Goal: Task Accomplishment & Management: Manage account settings

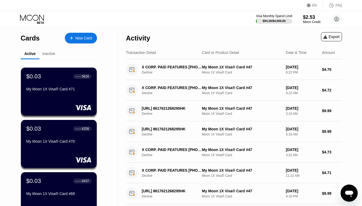
click at [161, 29] on div "Activity Export" at bounding box center [234, 36] width 216 height 19
